Goal: Task Accomplishment & Management: Manage account settings

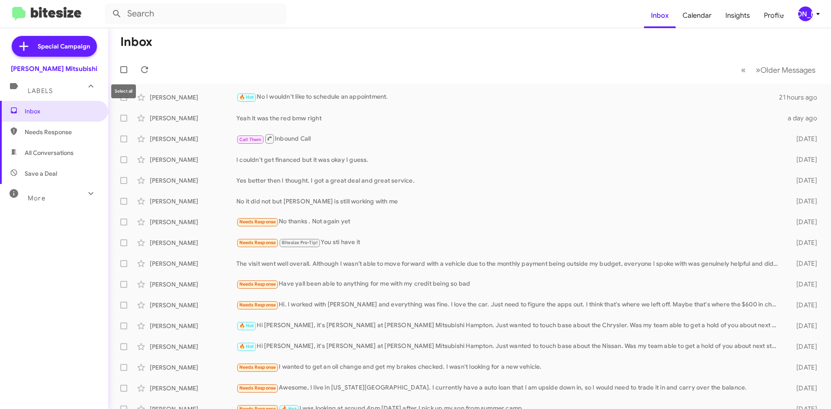
click at [128, 68] on label at bounding box center [123, 69] width 17 height 17
click at [124, 73] on input "checkbox" at bounding box center [123, 73] width 0 height 0
checkbox input "true"
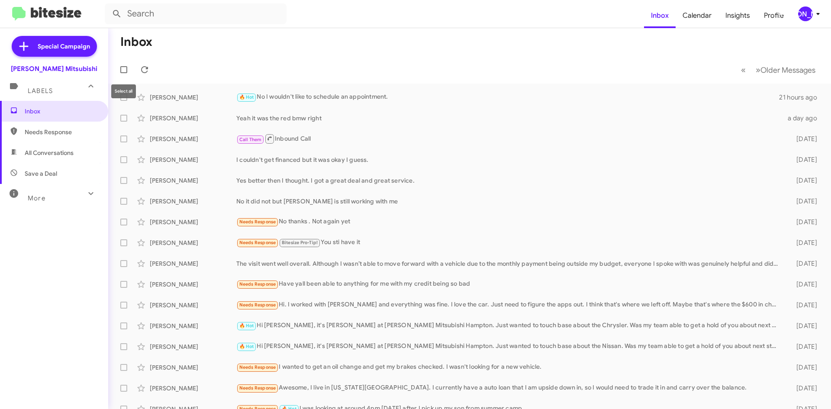
checkbox input "true"
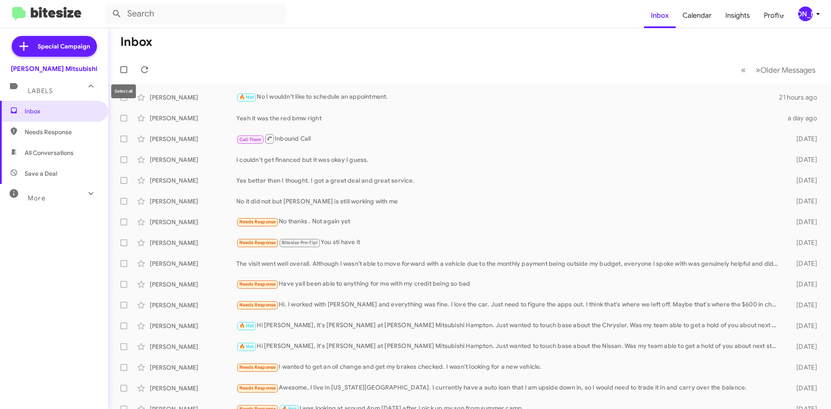
checkbox input "true"
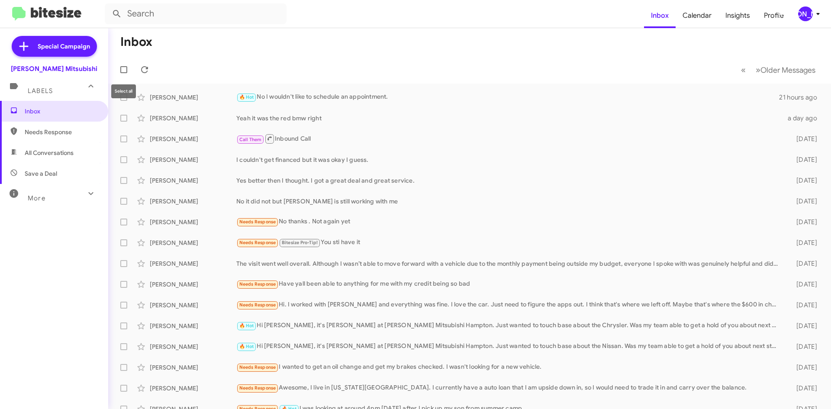
checkbox input "true"
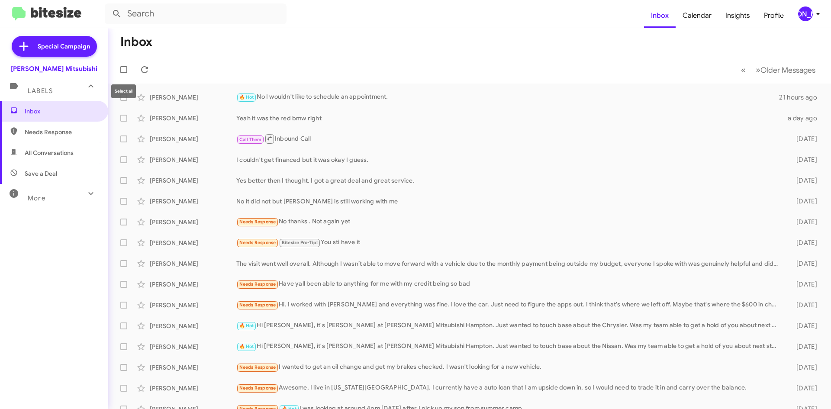
checkbox input "true"
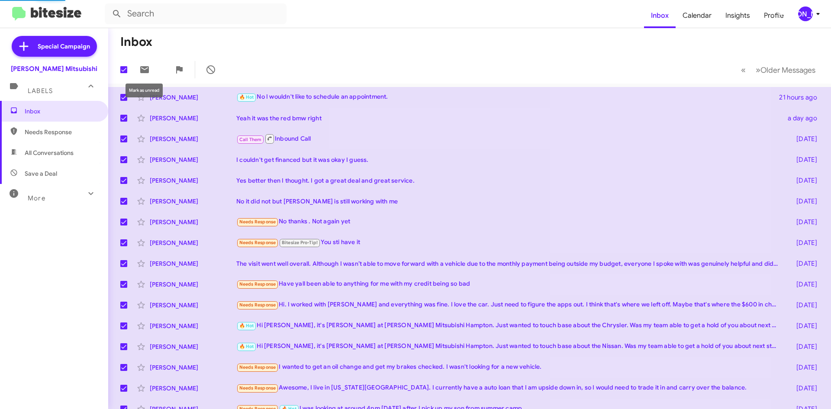
click at [138, 68] on span at bounding box center [144, 70] width 17 height 10
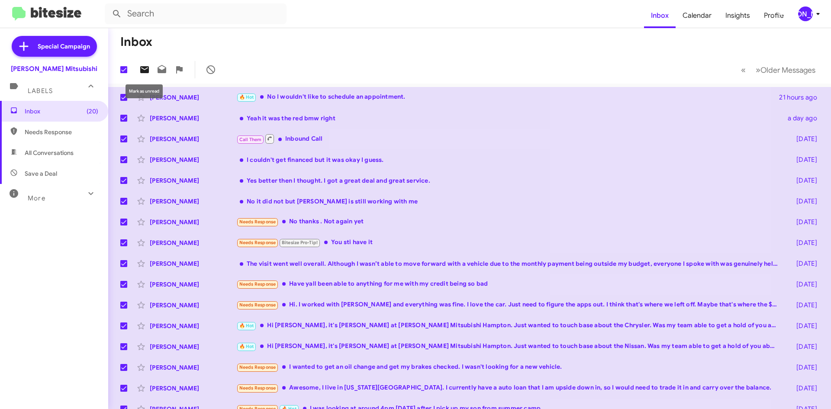
click at [142, 68] on icon at bounding box center [144, 69] width 9 height 7
click at [127, 73] on label at bounding box center [123, 69] width 17 height 17
click at [124, 73] on input "checkbox" at bounding box center [123, 73] width 0 height 0
checkbox input "false"
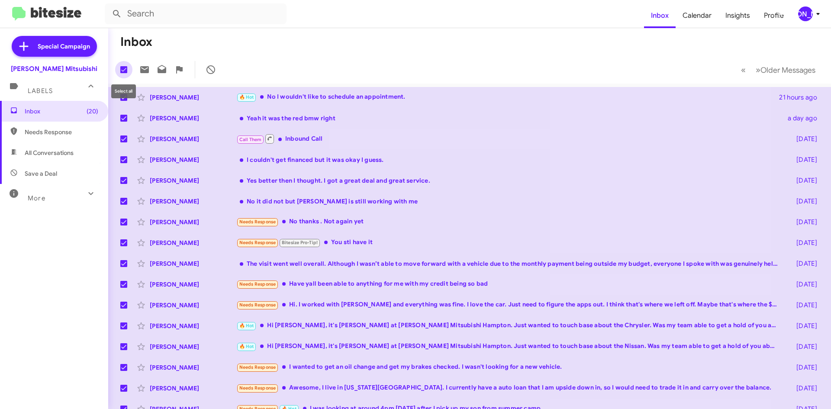
checkbox input "false"
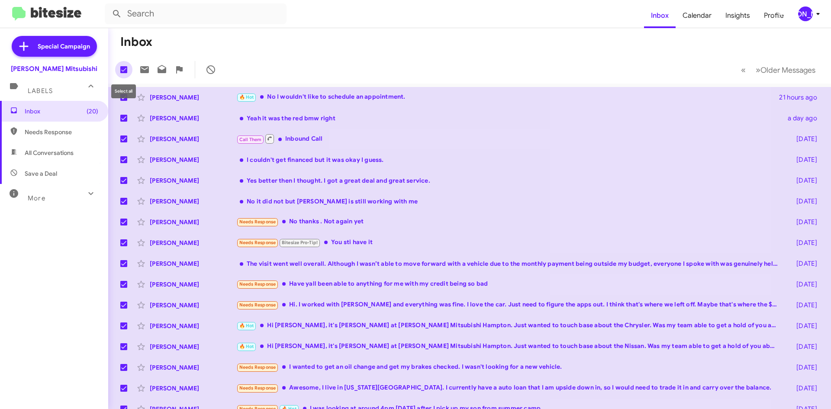
checkbox input "false"
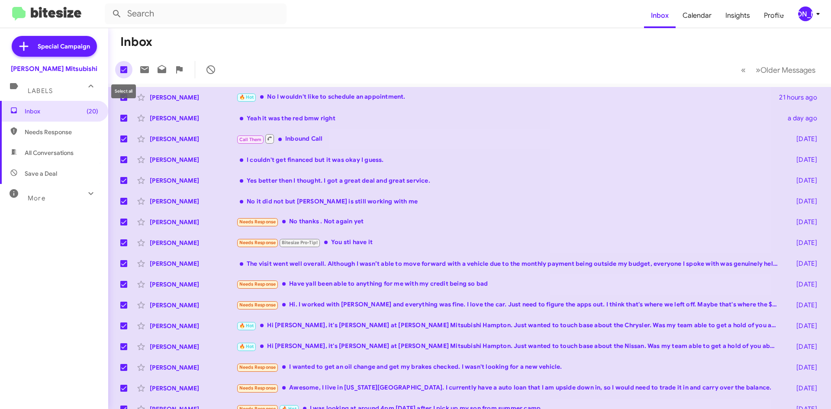
checkbox input "false"
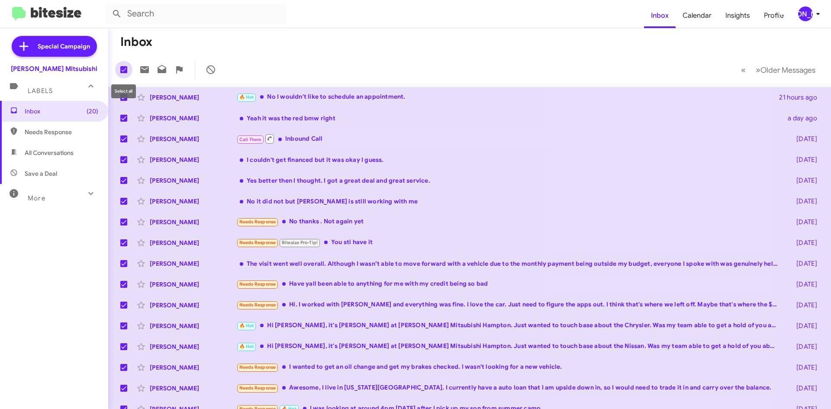
checkbox input "false"
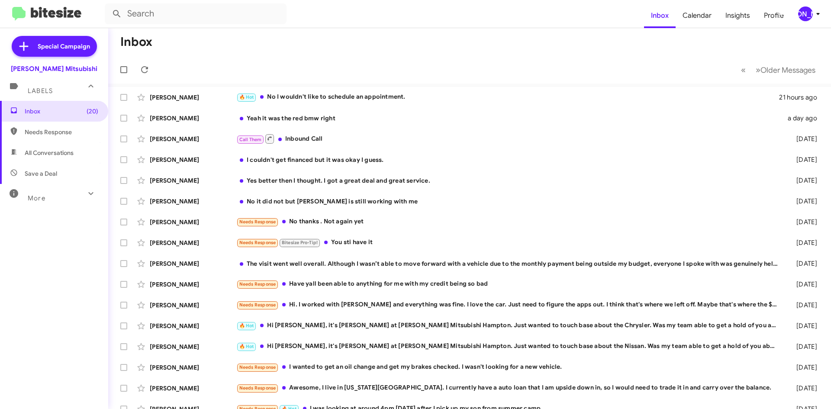
click at [127, 73] on label at bounding box center [123, 69] width 17 height 17
click at [124, 73] on input "checkbox" at bounding box center [123, 73] width 0 height 0
checkbox input "true"
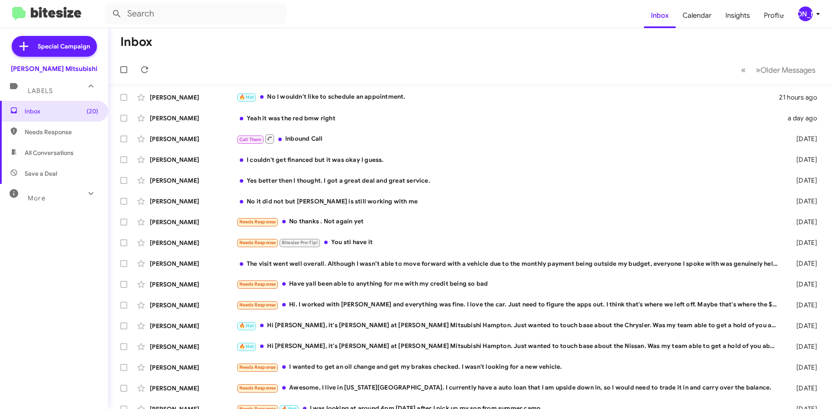
checkbox input "true"
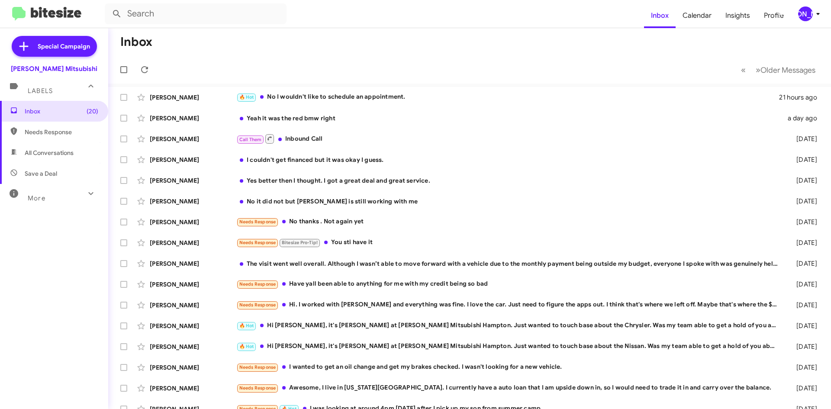
checkbox input "true"
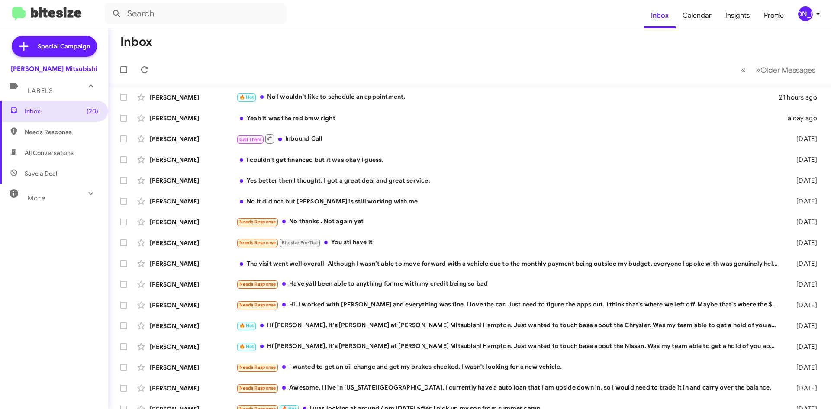
checkbox input "true"
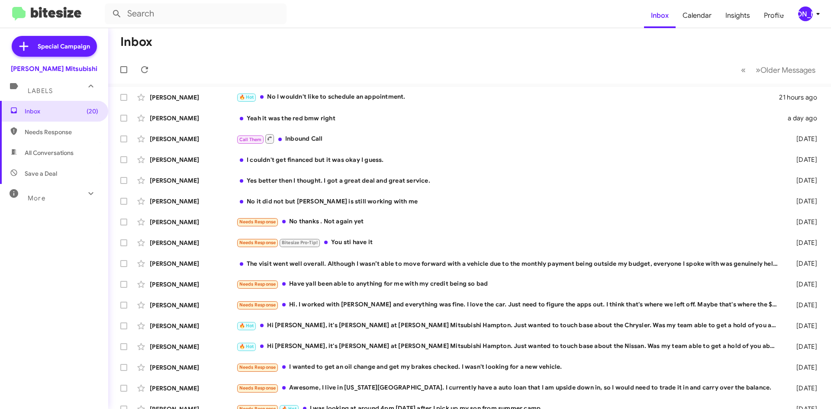
checkbox input "true"
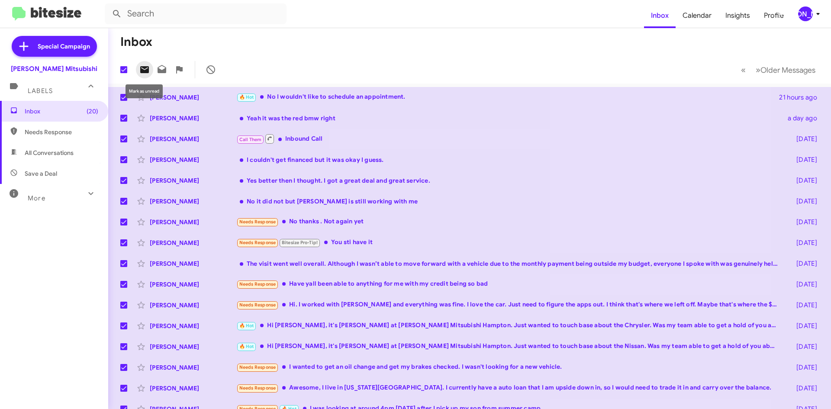
click at [142, 69] on icon at bounding box center [144, 69] width 9 height 7
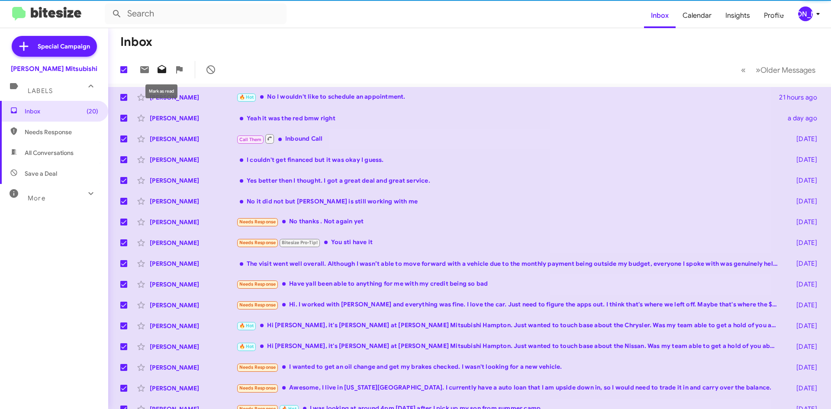
click at [158, 68] on icon at bounding box center [162, 70] width 10 height 10
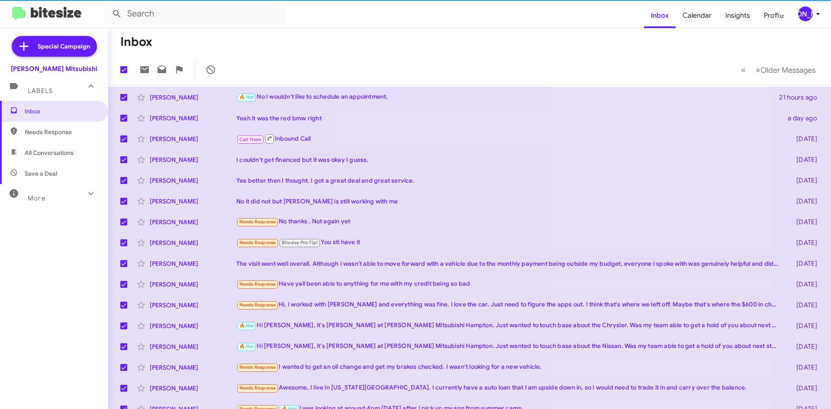
click at [323, 54] on mat-toolbar-row "Inbox" at bounding box center [469, 42] width 723 height 28
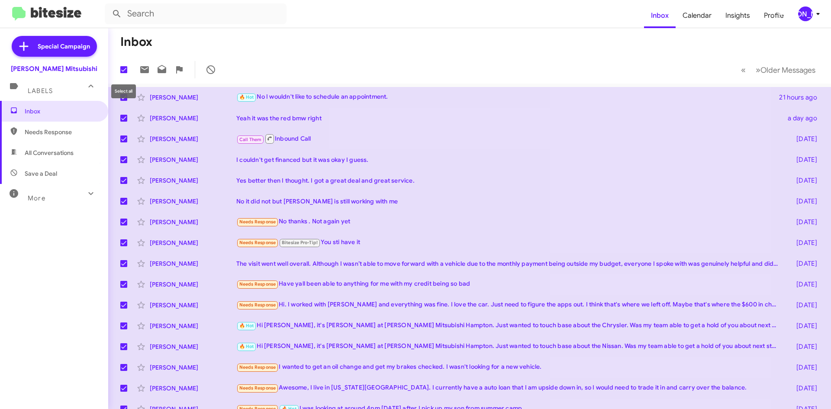
click at [123, 71] on span at bounding box center [123, 69] width 7 height 7
click at [123, 73] on input "checkbox" at bounding box center [123, 73] width 0 height 0
checkbox input "false"
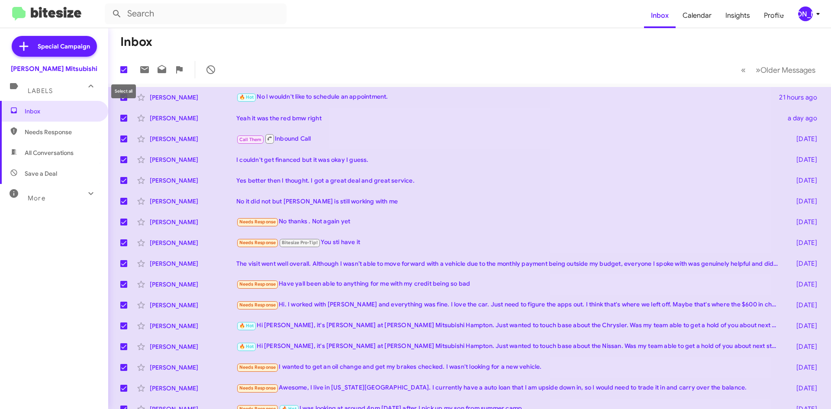
checkbox input "false"
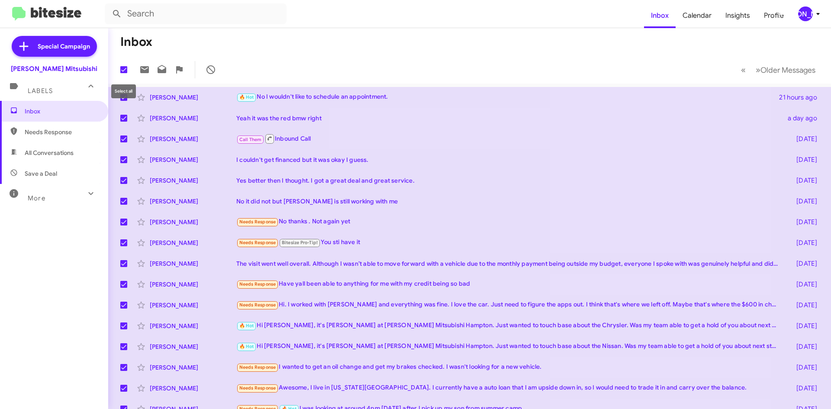
checkbox input "false"
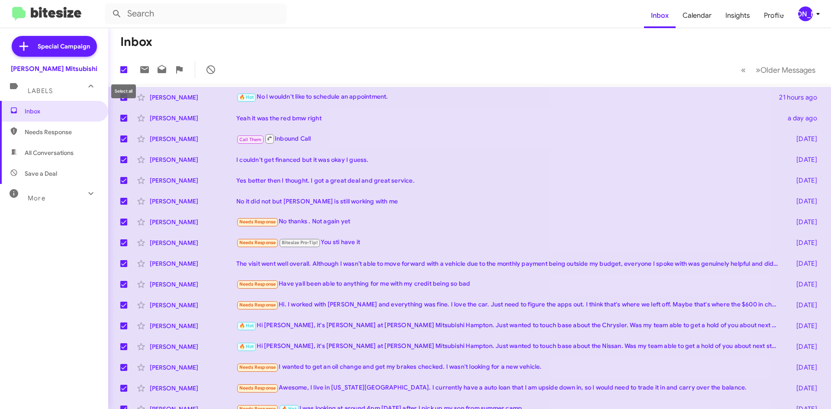
checkbox input "false"
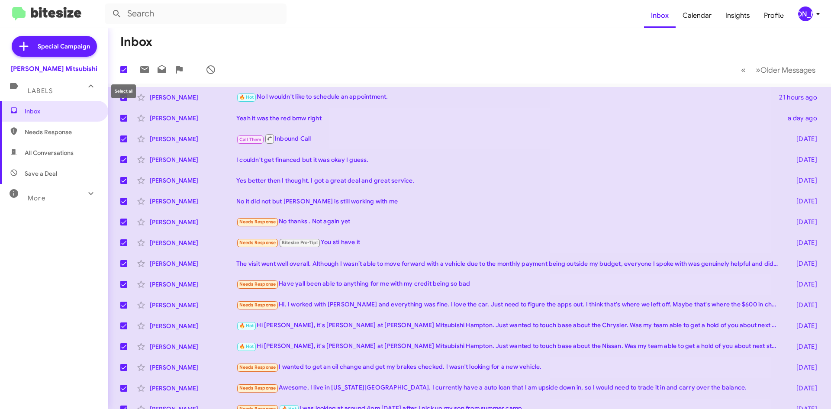
checkbox input "false"
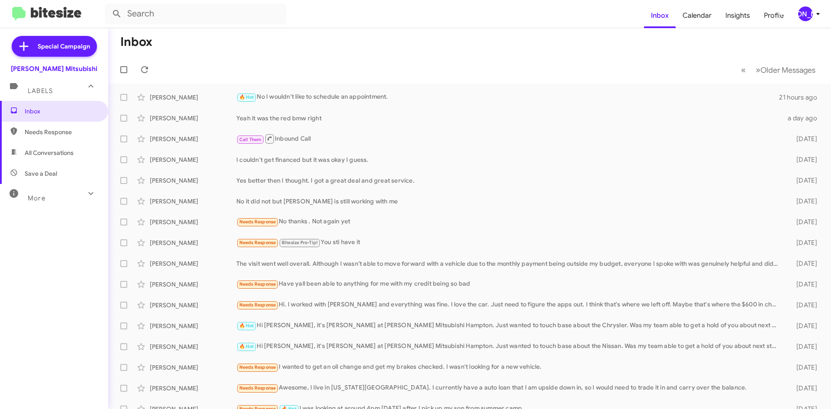
click at [344, 46] on mat-toolbar-row "Inbox" at bounding box center [469, 42] width 723 height 28
click at [814, 17] on icon at bounding box center [818, 14] width 10 height 10
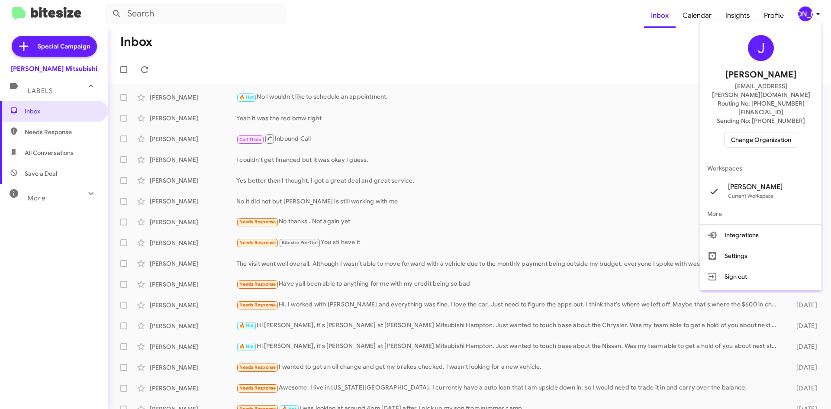
click at [762, 132] on button "Change Organization" at bounding box center [761, 140] width 74 height 16
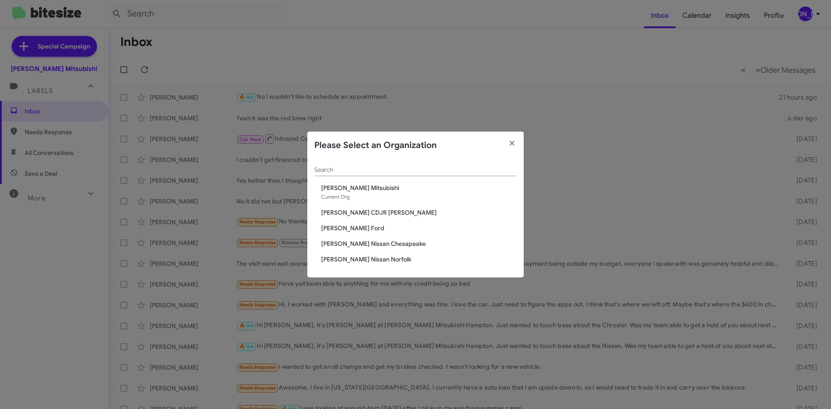
click at [365, 212] on span "[PERSON_NAME] CDJR [PERSON_NAME]" at bounding box center [419, 212] width 196 height 9
click at [366, 212] on span "[PERSON_NAME] CDJR [PERSON_NAME]" at bounding box center [419, 212] width 196 height 9
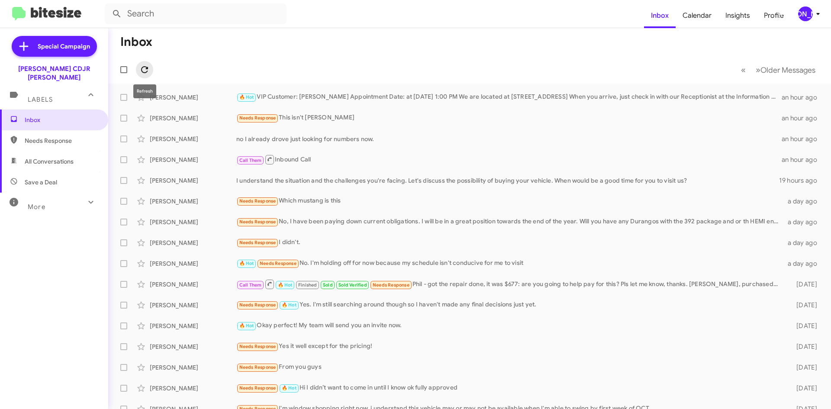
click at [145, 68] on icon at bounding box center [144, 70] width 10 height 10
